Goal: Find specific page/section: Find specific page/section

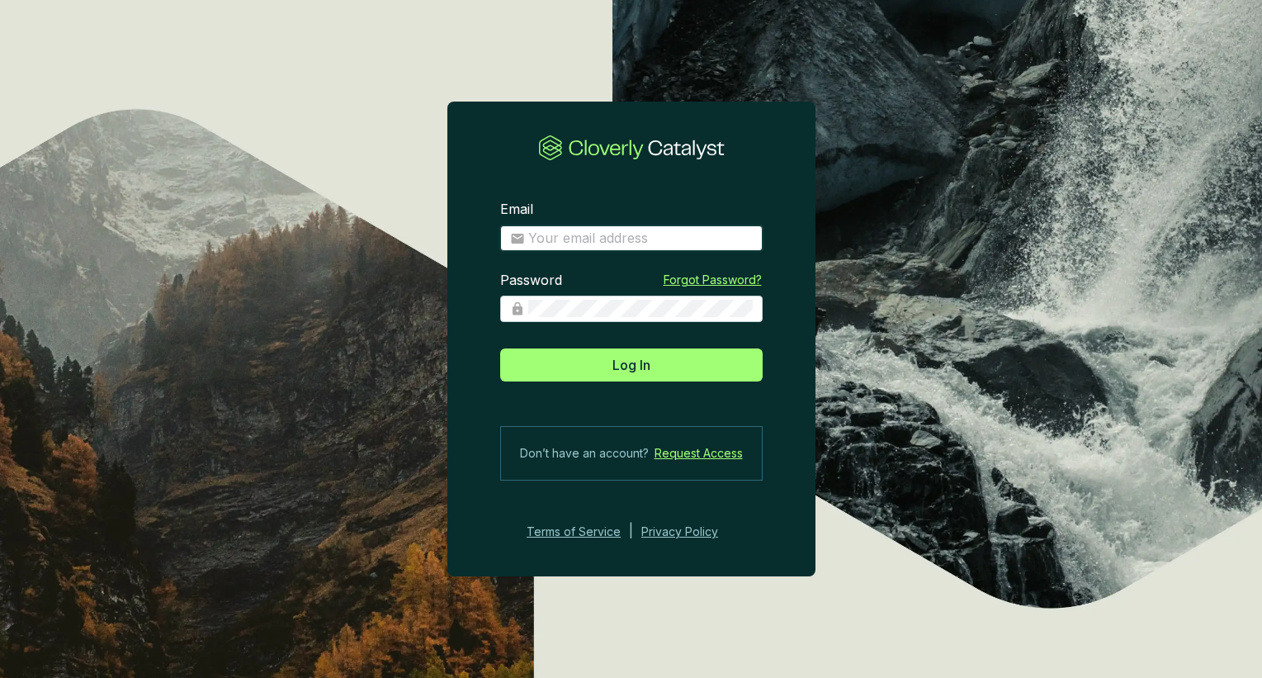
type input "james.robinson@go-bal.com"
click at [631, 364] on button "Log In" at bounding box center [631, 364] width 262 height 33
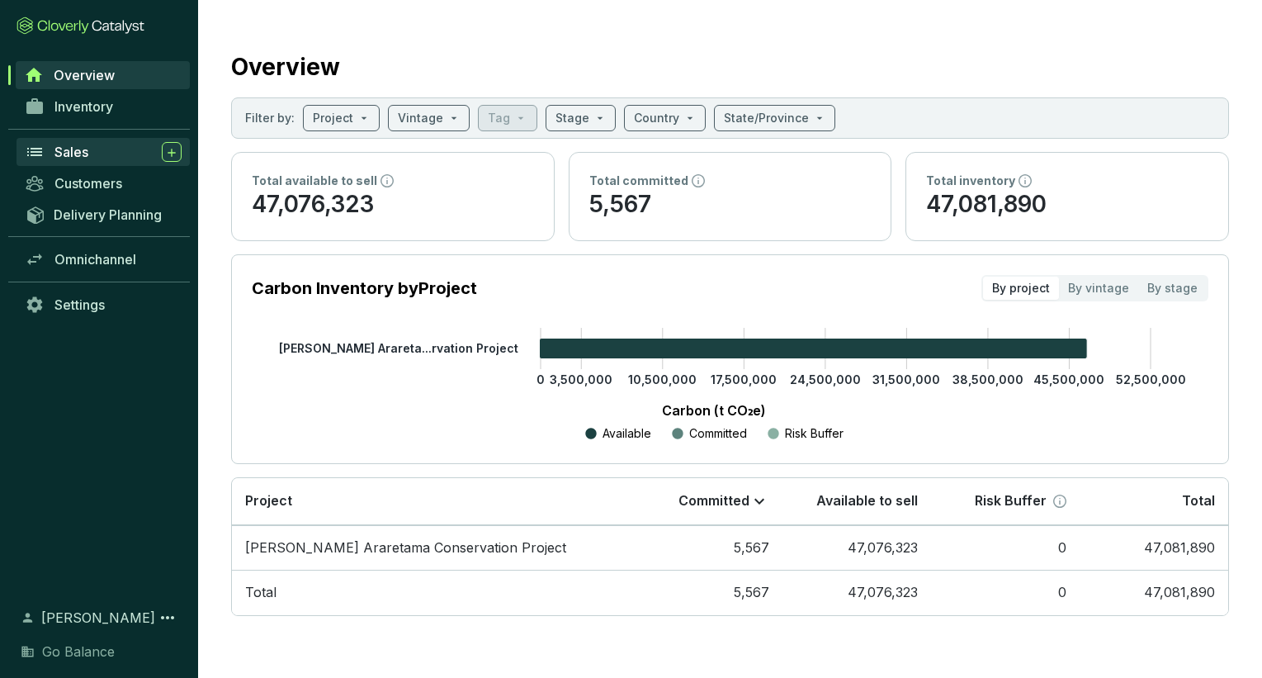
click at [94, 144] on div "Sales" at bounding box center [117, 152] width 127 height 20
click at [97, 155] on div "Sales" at bounding box center [117, 152] width 127 height 20
